Goal: Information Seeking & Learning: Learn about a topic

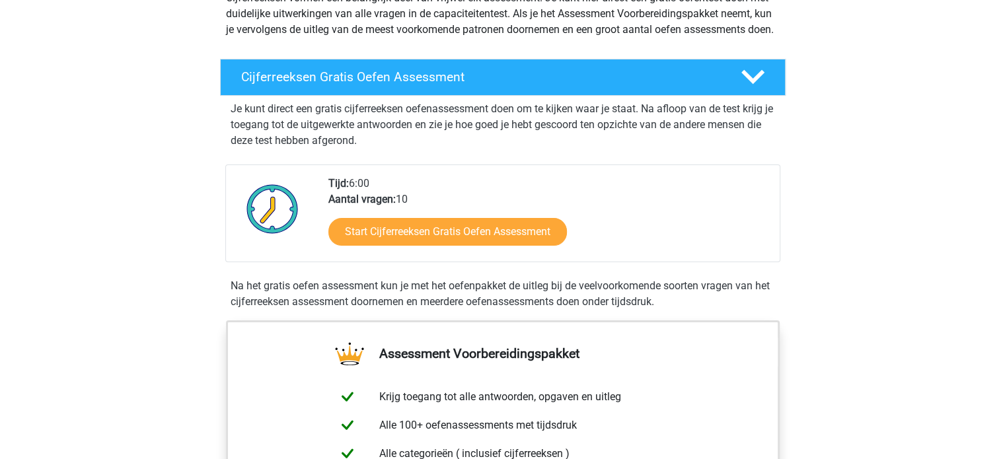
scroll to position [198, 0]
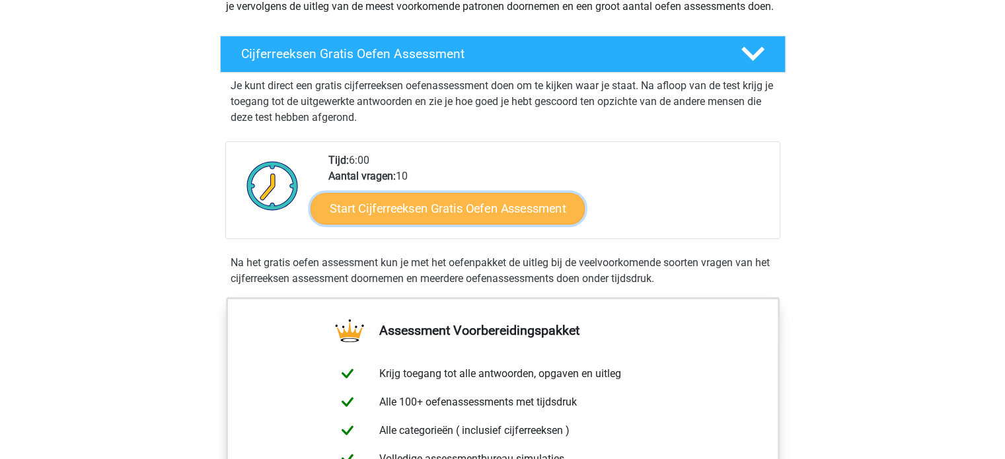
click at [528, 224] on link "Start Cijferreeksen Gratis Oefen Assessment" at bounding box center [448, 208] width 274 height 32
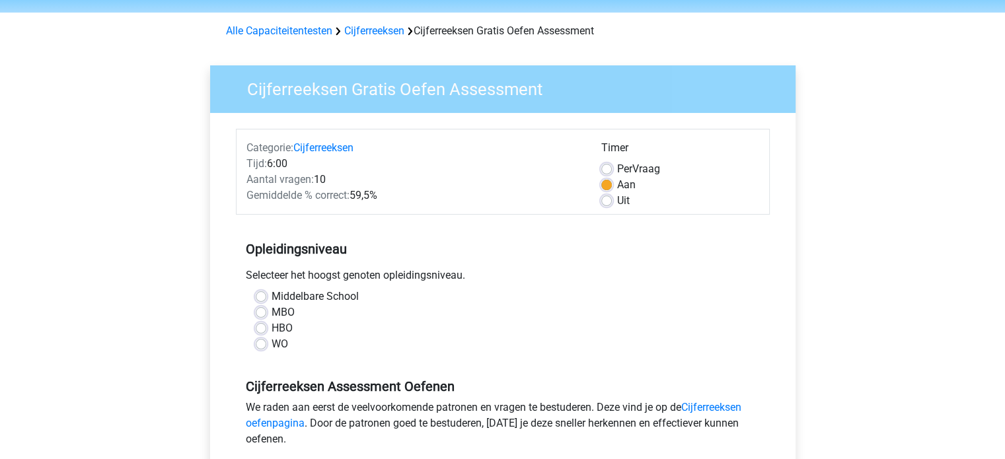
scroll to position [66, 0]
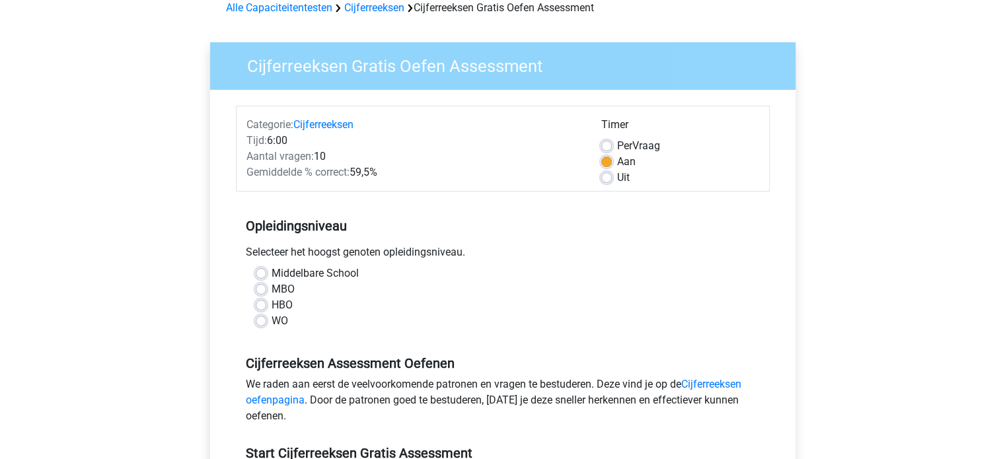
click at [272, 290] on label "MBO" at bounding box center [283, 290] width 23 height 16
click at [263, 290] on input "MBO" at bounding box center [261, 288] width 11 height 13
radio input "true"
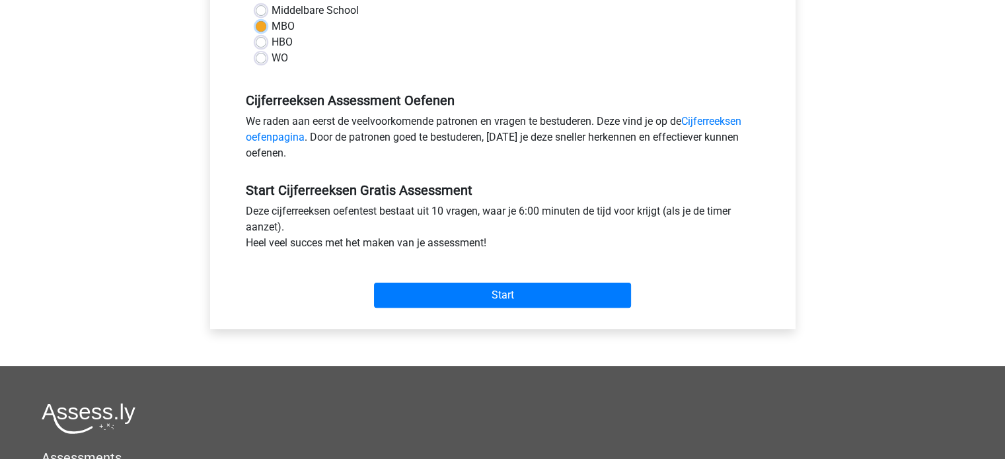
scroll to position [331, 0]
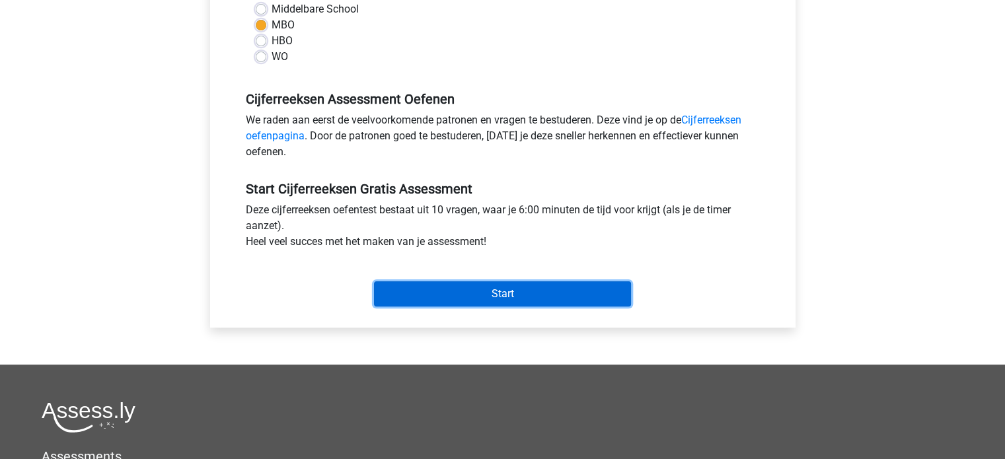
click at [502, 292] on input "Start" at bounding box center [502, 294] width 257 height 25
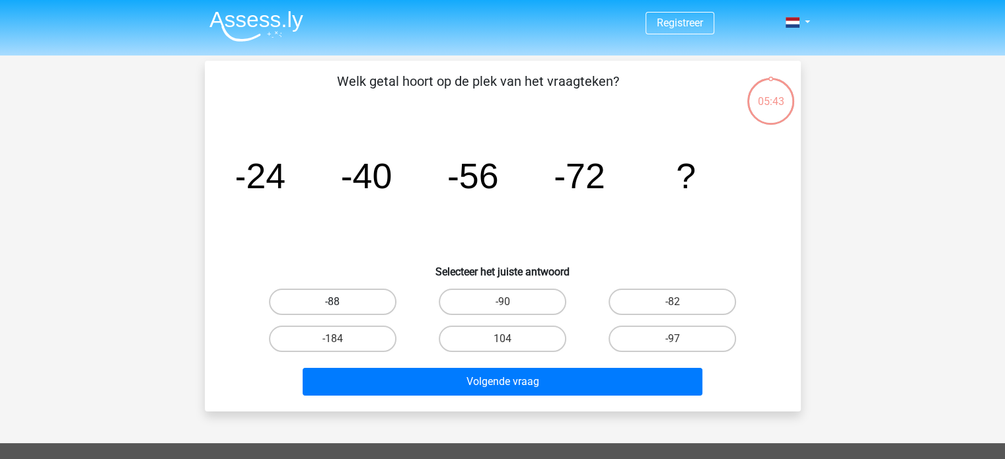
click at [360, 301] on label "-88" at bounding box center [333, 302] width 128 height 26
click at [341, 302] on input "-88" at bounding box center [337, 306] width 9 height 9
radio input "true"
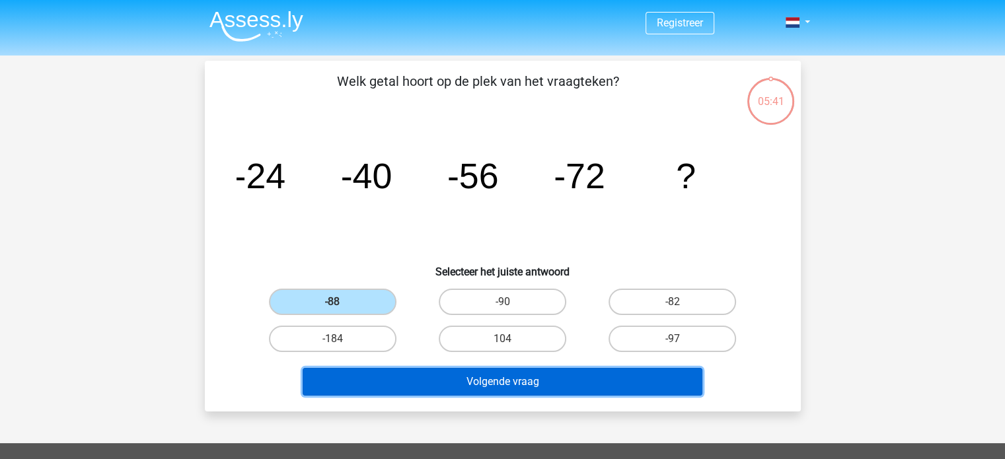
click at [518, 383] on button "Volgende vraag" at bounding box center [503, 382] width 400 height 28
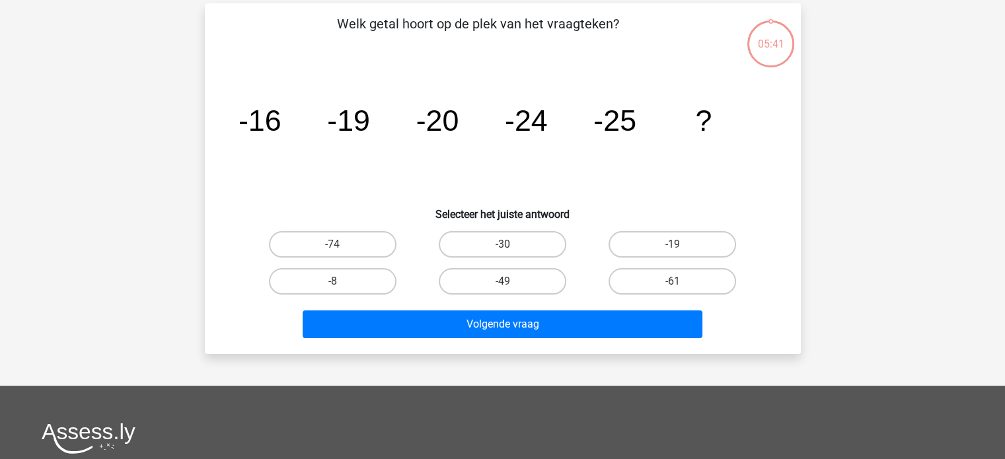
scroll to position [61, 0]
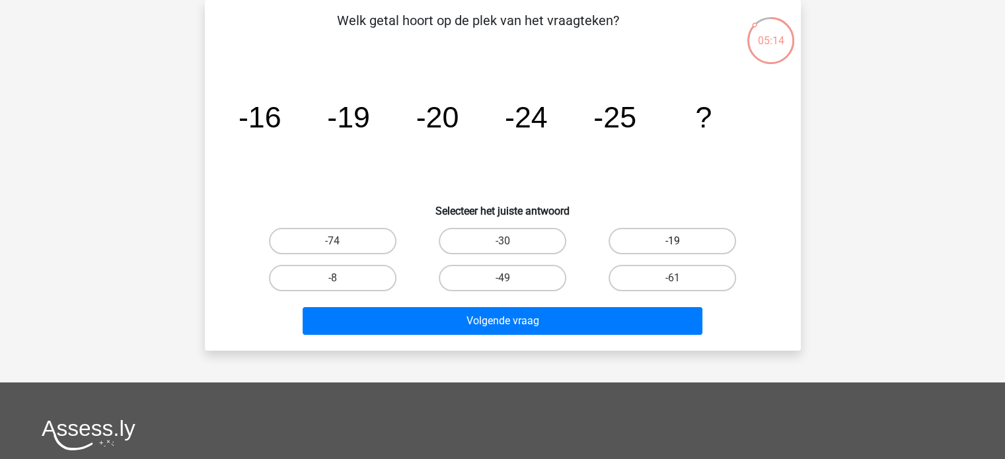
click at [667, 237] on label "-19" at bounding box center [673, 241] width 128 height 26
click at [673, 241] on input "-19" at bounding box center [677, 245] width 9 height 9
radio input "true"
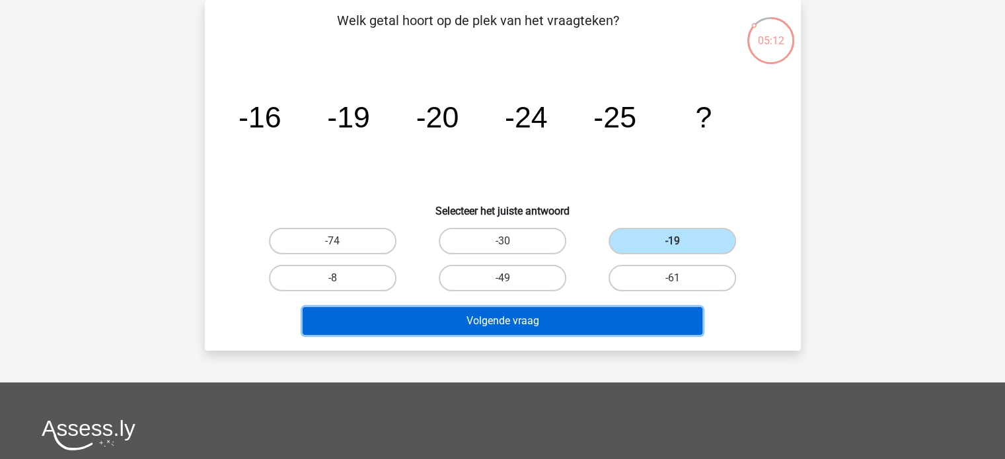
click at [536, 317] on button "Volgende vraag" at bounding box center [503, 321] width 400 height 28
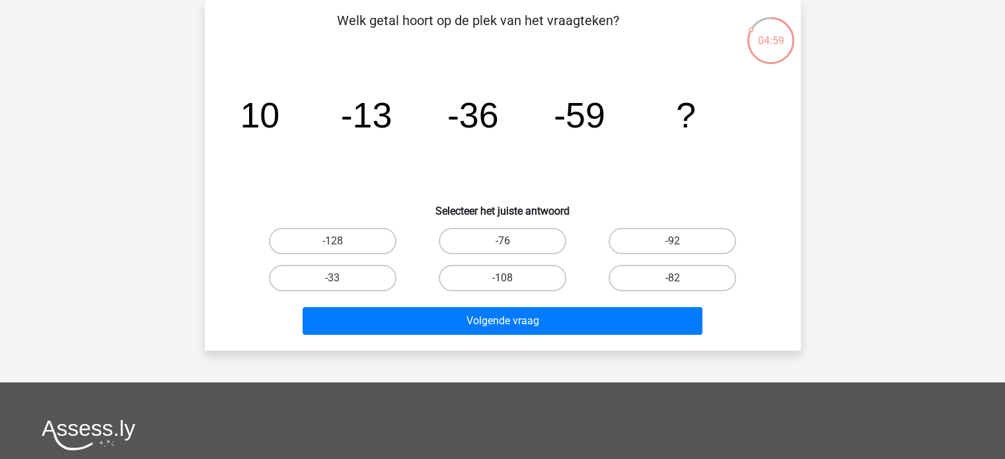
click at [676, 242] on input "-92" at bounding box center [677, 245] width 9 height 9
radio input "true"
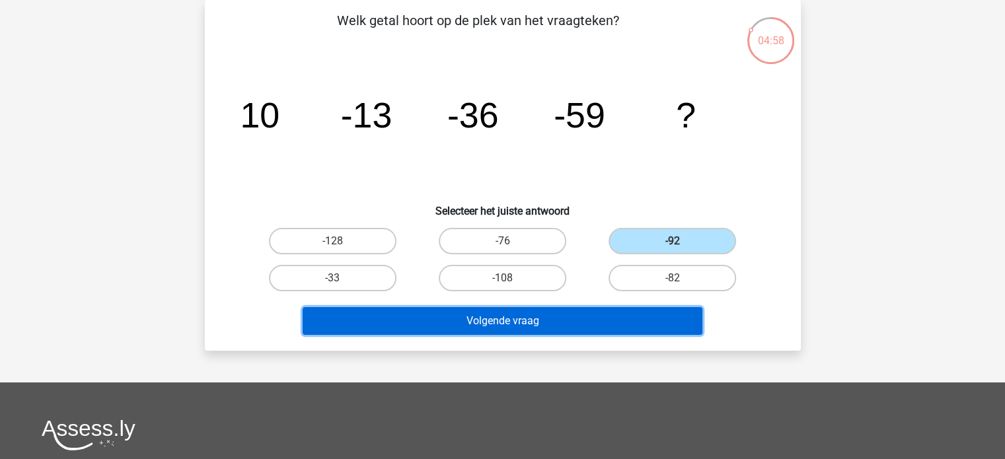
click at [632, 321] on button "Volgende vraag" at bounding box center [503, 321] width 400 height 28
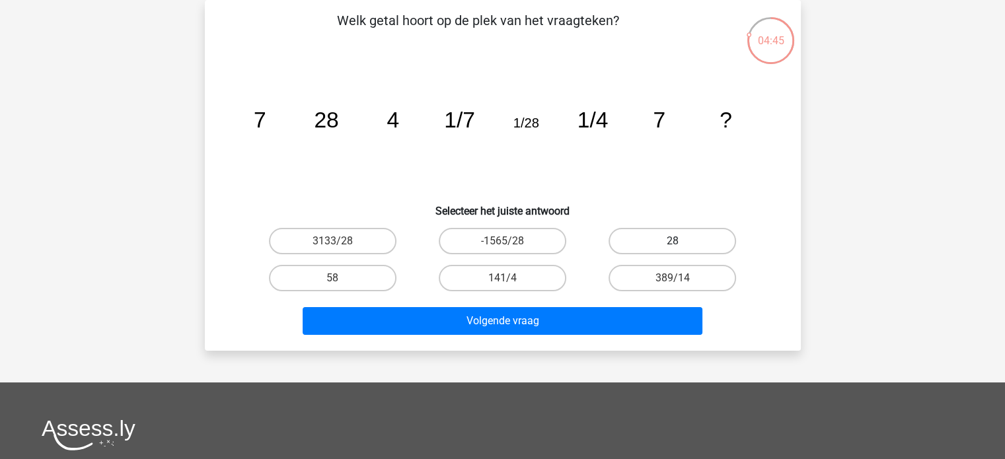
click at [683, 243] on label "28" at bounding box center [673, 241] width 128 height 26
click at [682, 243] on input "28" at bounding box center [677, 245] width 9 height 9
radio input "true"
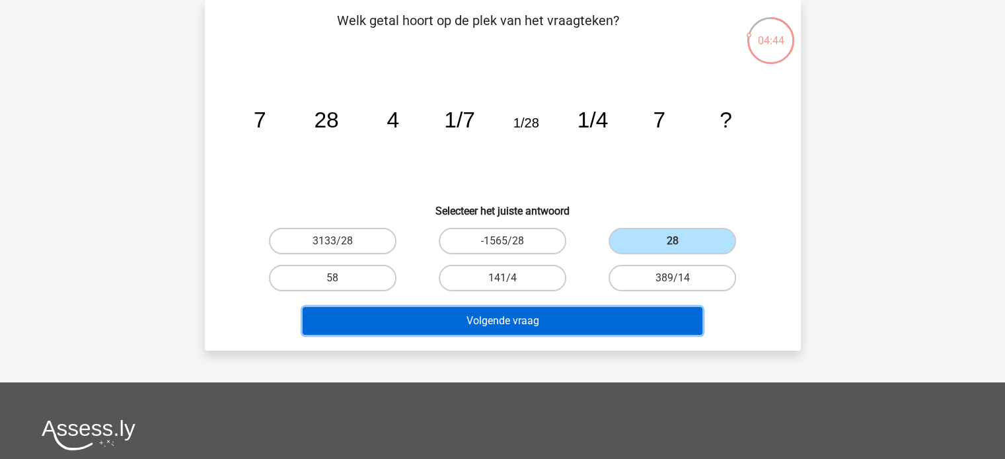
click at [616, 325] on button "Volgende vraag" at bounding box center [503, 321] width 400 height 28
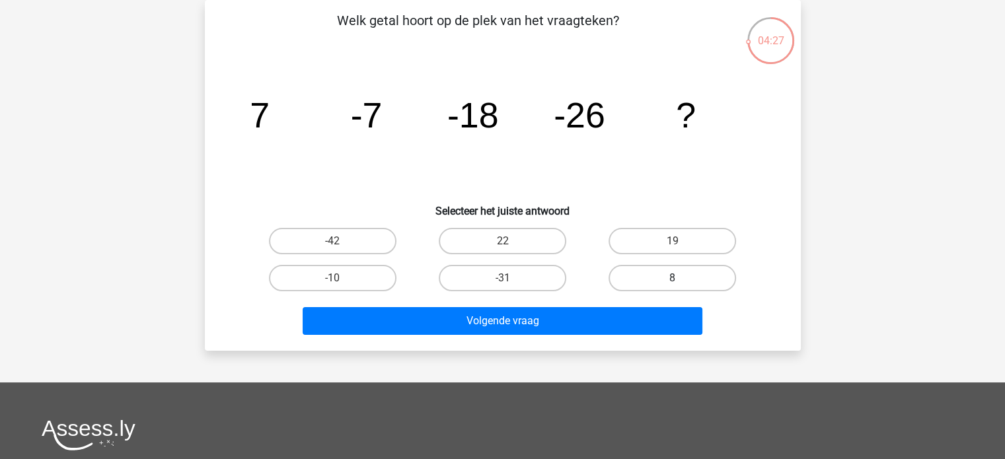
click at [690, 277] on label "8" at bounding box center [673, 278] width 128 height 26
click at [682, 278] on input "8" at bounding box center [677, 282] width 9 height 9
radio input "true"
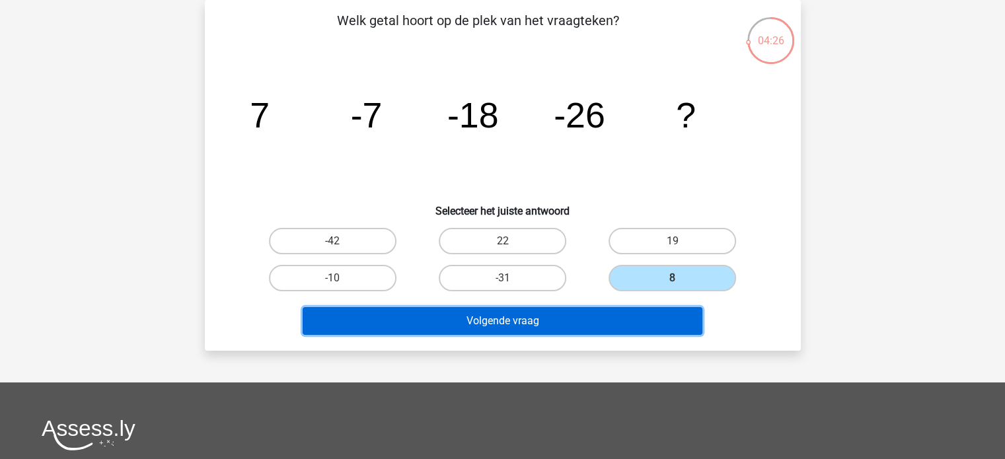
click at [627, 321] on button "Volgende vraag" at bounding box center [503, 321] width 400 height 28
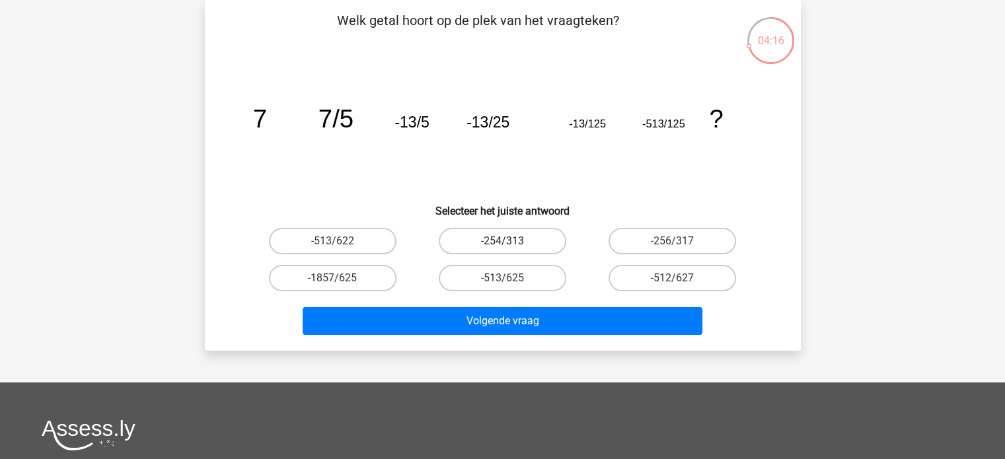
click at [508, 237] on label "-254/313" at bounding box center [503, 241] width 128 height 26
click at [508, 241] on input "-254/313" at bounding box center [506, 245] width 9 height 9
radio input "true"
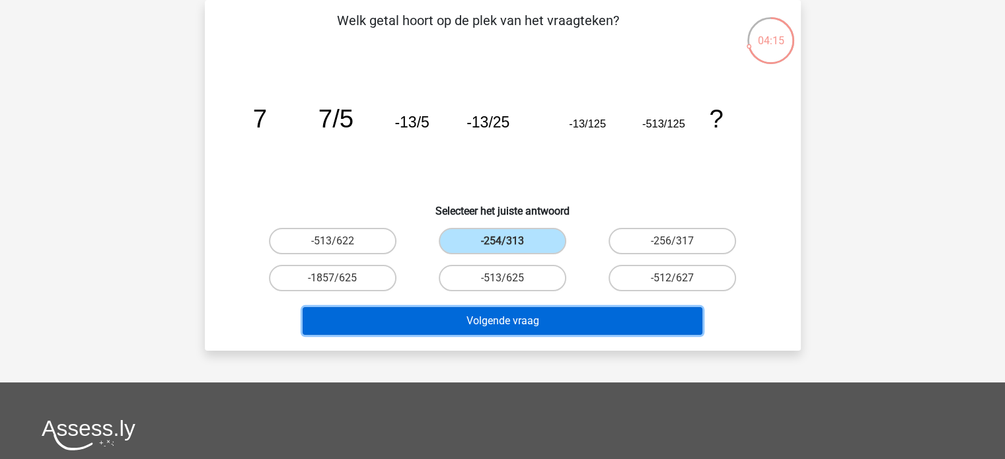
click at [643, 315] on button "Volgende vraag" at bounding box center [503, 321] width 400 height 28
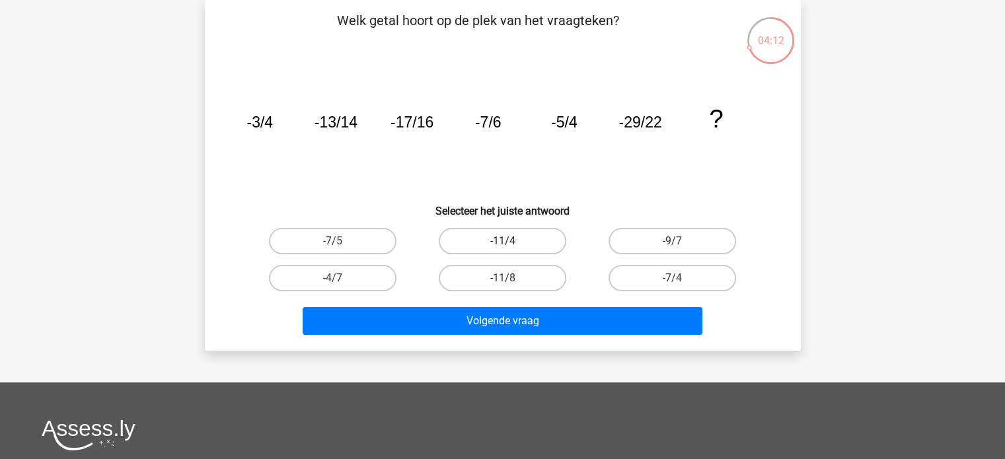
click at [511, 237] on label "-11/4" at bounding box center [503, 241] width 128 height 26
click at [511, 241] on input "-11/4" at bounding box center [506, 245] width 9 height 9
radio input "true"
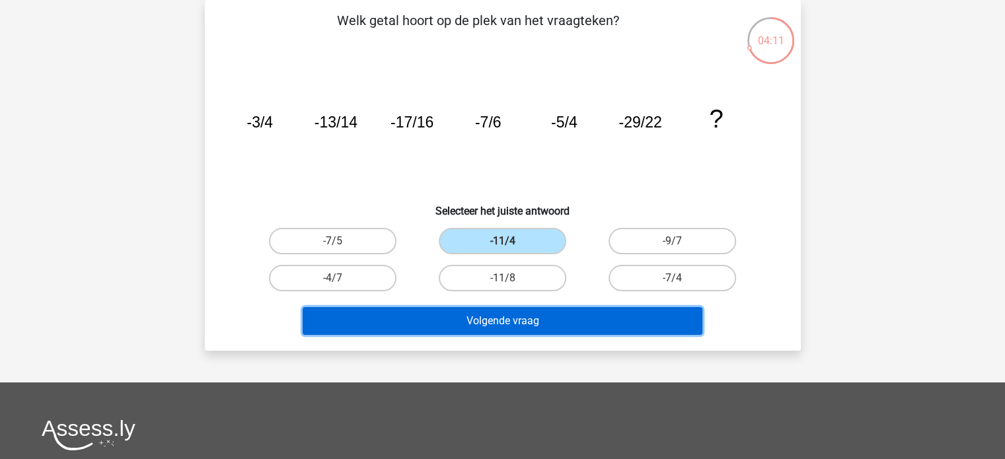
click at [563, 316] on button "Volgende vraag" at bounding box center [503, 321] width 400 height 28
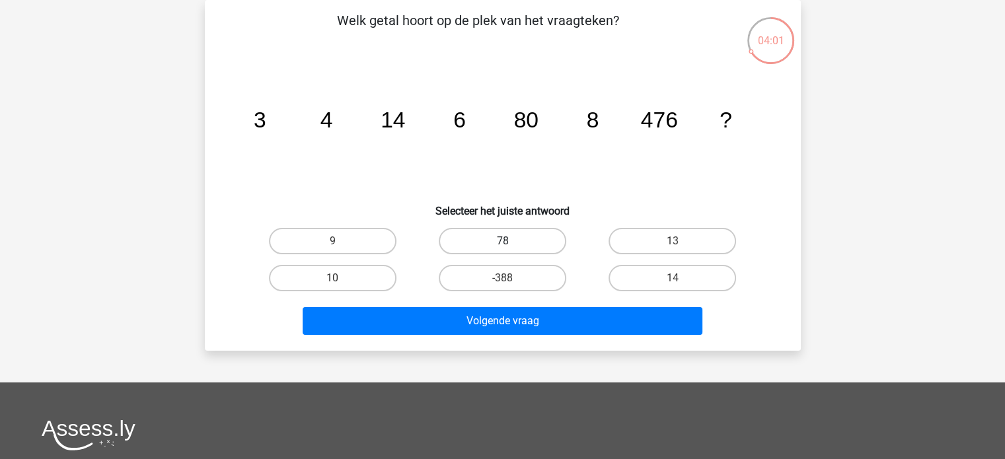
click at [500, 234] on label "78" at bounding box center [503, 241] width 128 height 26
click at [502, 241] on input "78" at bounding box center [506, 245] width 9 height 9
radio input "true"
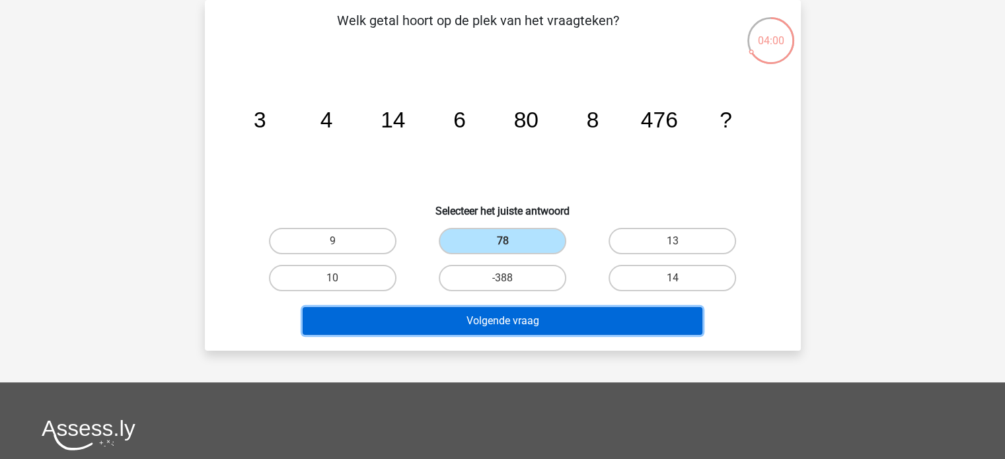
click at [533, 311] on button "Volgende vraag" at bounding box center [503, 321] width 400 height 28
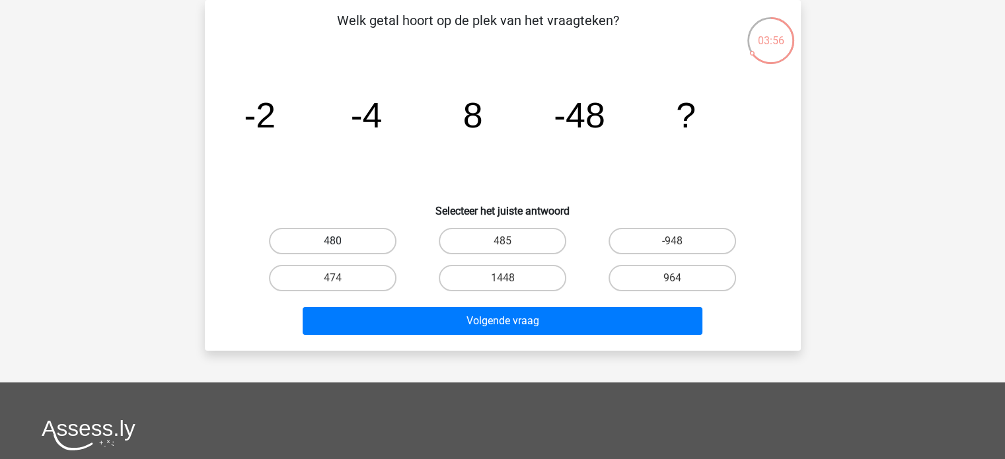
click at [352, 239] on label "480" at bounding box center [333, 241] width 128 height 26
click at [341, 241] on input "480" at bounding box center [337, 245] width 9 height 9
radio input "true"
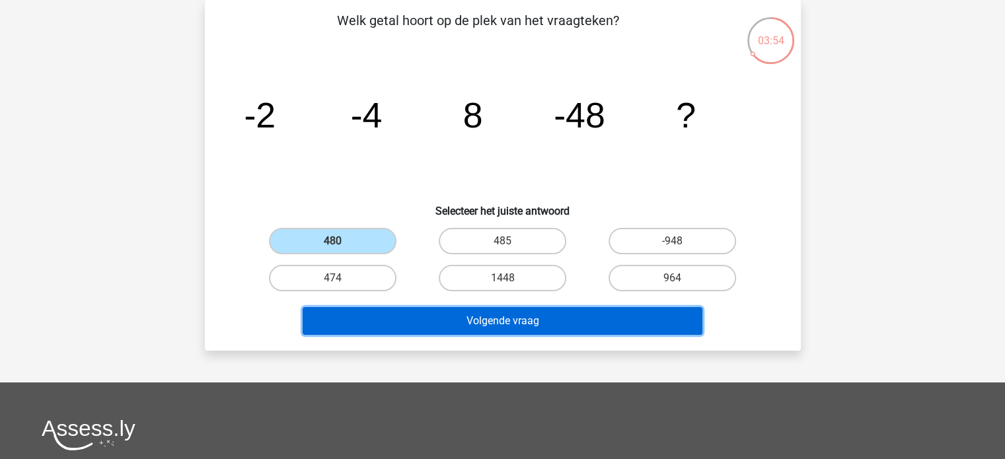
click at [507, 329] on button "Volgende vraag" at bounding box center [503, 321] width 400 height 28
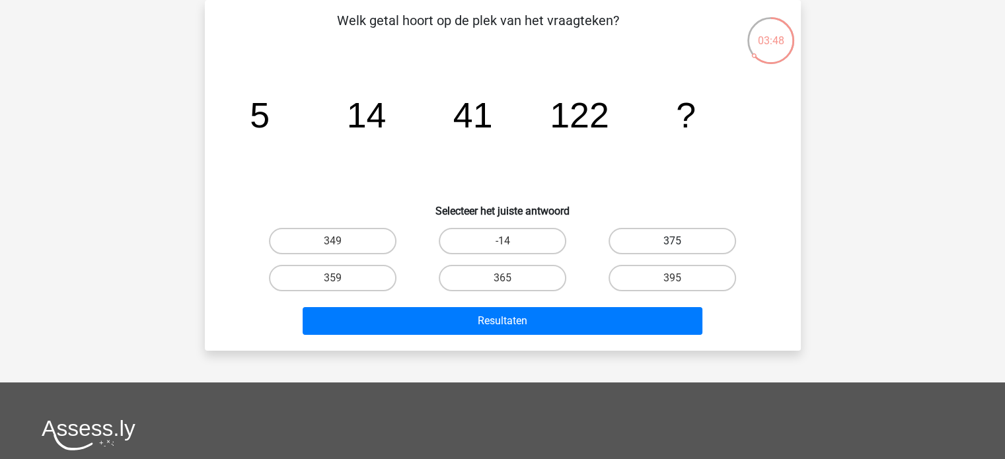
click at [656, 240] on label "375" at bounding box center [673, 241] width 128 height 26
click at [673, 241] on input "375" at bounding box center [677, 245] width 9 height 9
radio input "true"
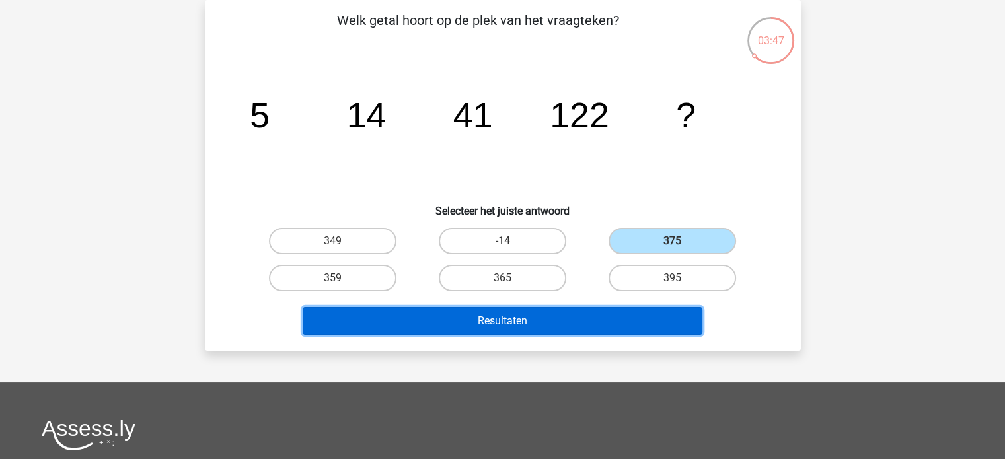
click at [566, 317] on button "Resultaten" at bounding box center [503, 321] width 400 height 28
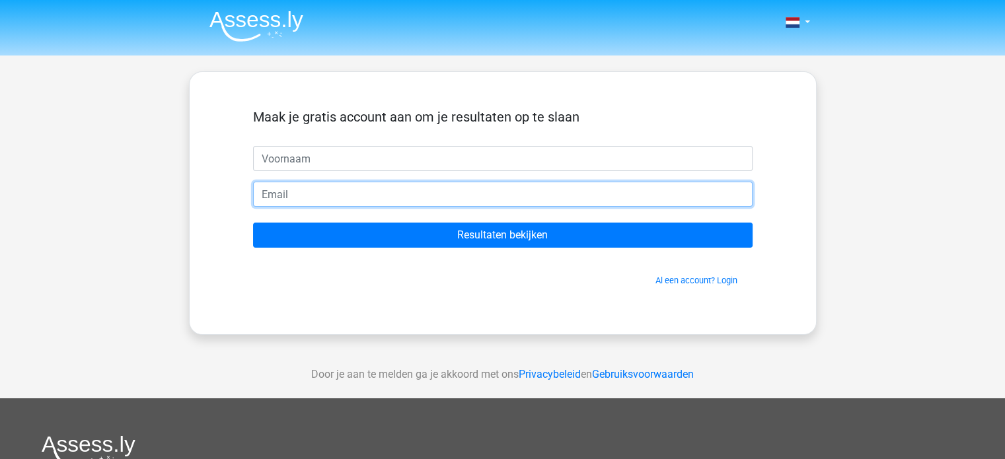
click at [327, 190] on input "email" at bounding box center [503, 194] width 500 height 25
type input "leamassengo@gmail.com"
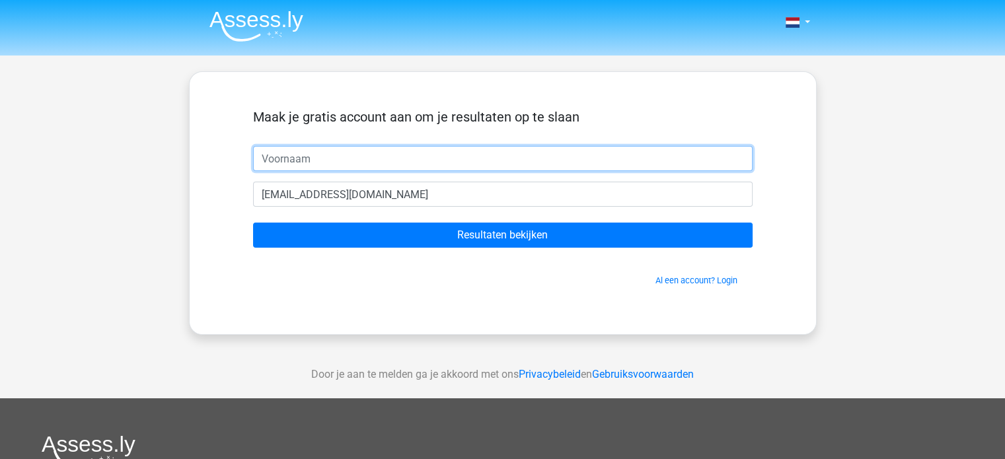
click at [325, 158] on input "text" at bounding box center [503, 158] width 500 height 25
type input "lea"
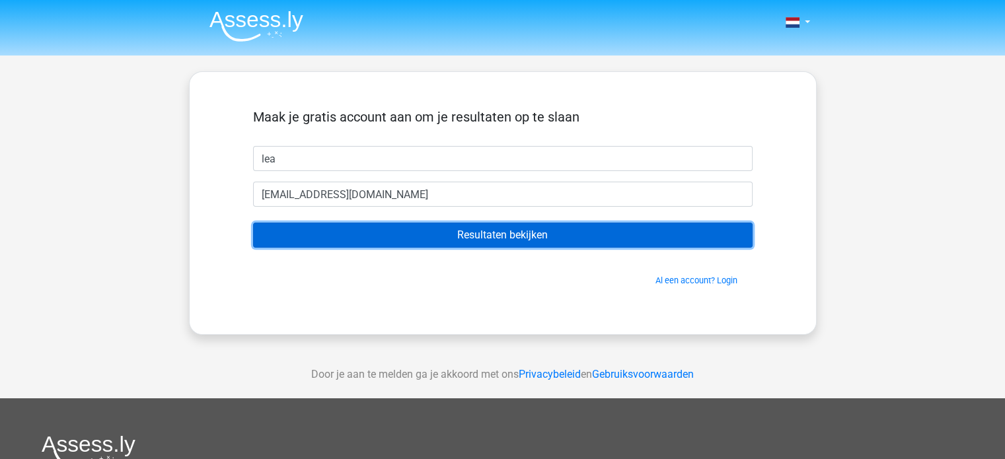
click at [503, 237] on input "Resultaten bekijken" at bounding box center [503, 235] width 500 height 25
